Goal: Check status: Check status

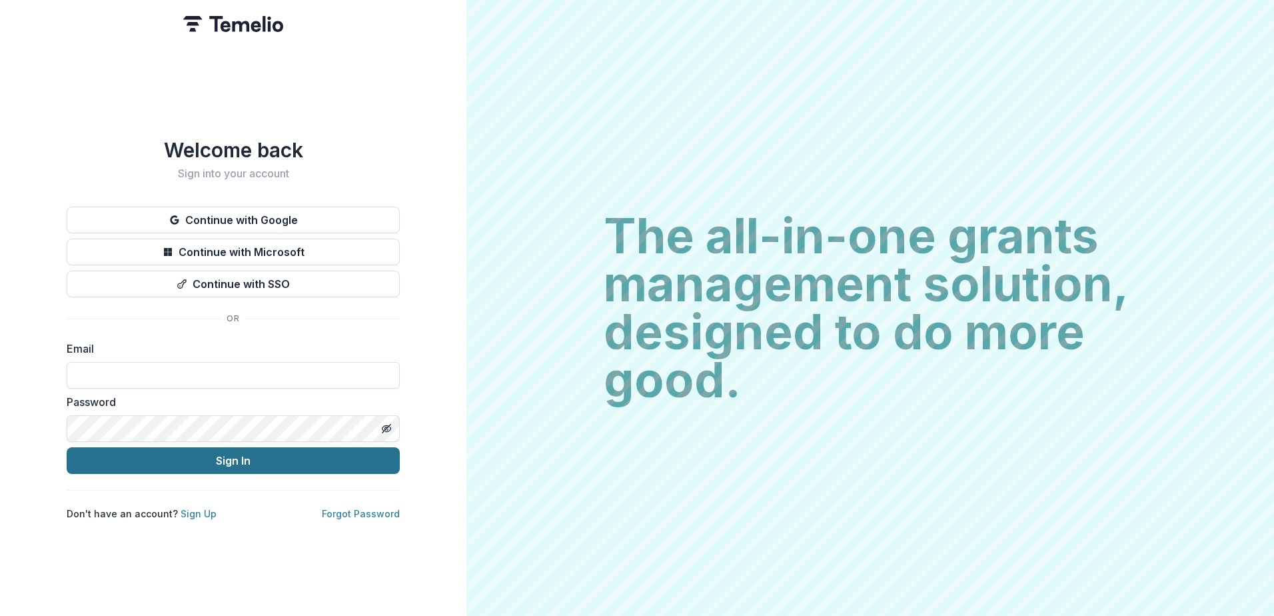
type input "**********"
click at [190, 453] on button "Sign In" at bounding box center [233, 460] width 333 height 27
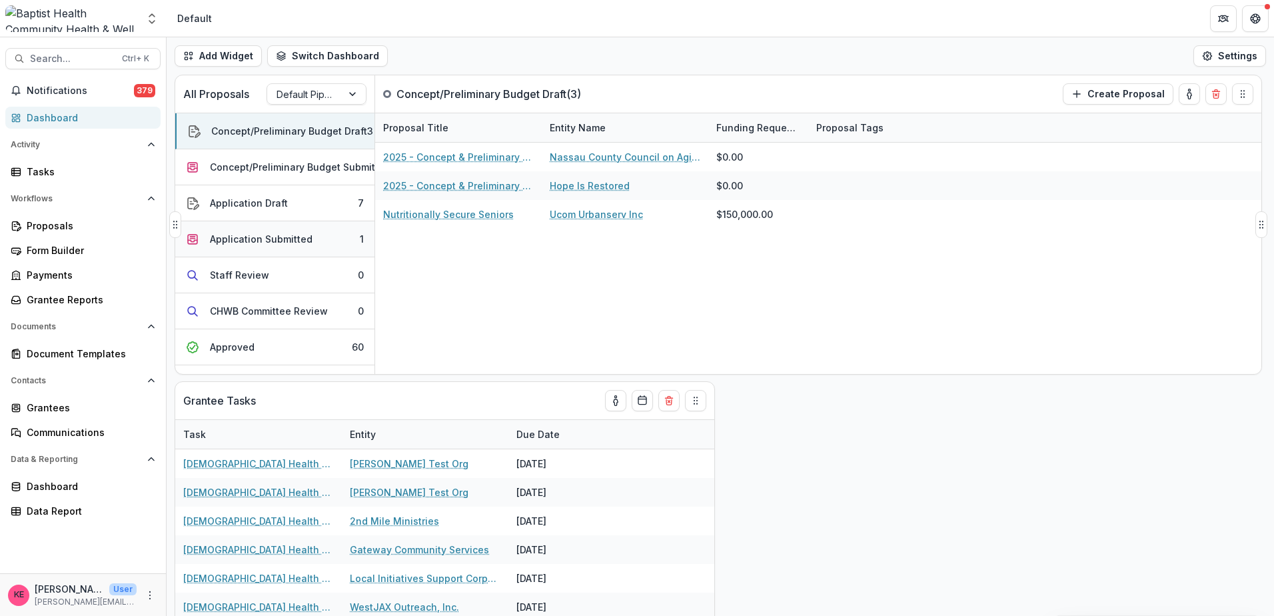
click at [267, 239] on div "Application Submitted" at bounding box center [261, 239] width 103 height 14
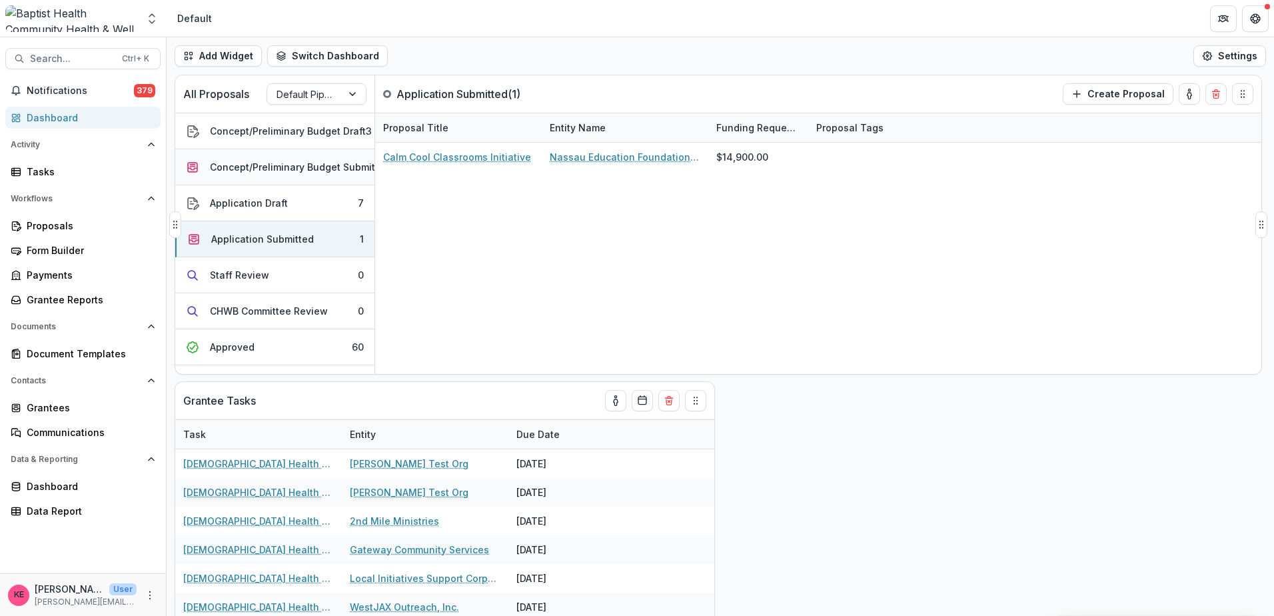
click at [262, 174] on button "Concept/Preliminary Budget Submitted 1" at bounding box center [274, 167] width 199 height 36
